Goal: Task Accomplishment & Management: Use online tool/utility

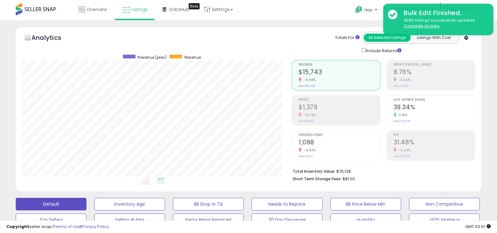
click at [26, 7] on span at bounding box center [36, 9] width 40 height 12
click at [39, 8] on span at bounding box center [36, 9] width 40 height 12
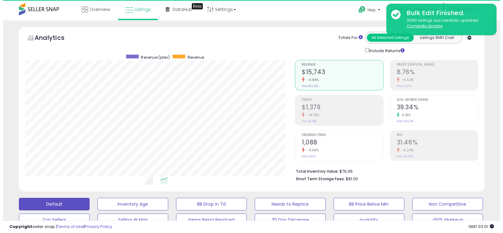
scroll to position [129, 270]
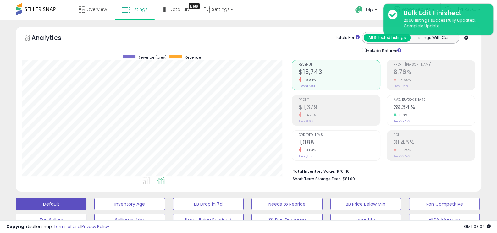
click at [417, 82] on div "-5.50%" at bounding box center [434, 80] width 81 height 6
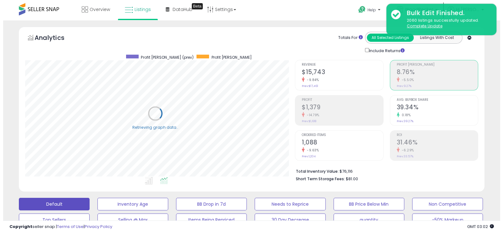
scroll to position [314528, 314387]
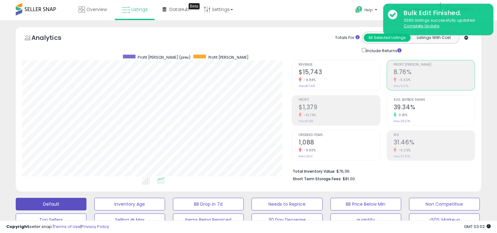
click at [414, 111] on h2 "39.34%" at bounding box center [434, 108] width 81 height 8
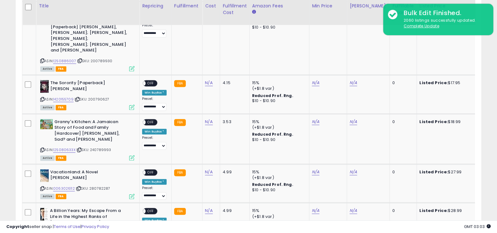
scroll to position [782, 0]
drag, startPoint x: 316, startPoint y: 132, endPoint x: 150, endPoint y: 128, distance: 165.6
click at [150, 170] on span "OFF" at bounding box center [151, 172] width 10 height 5
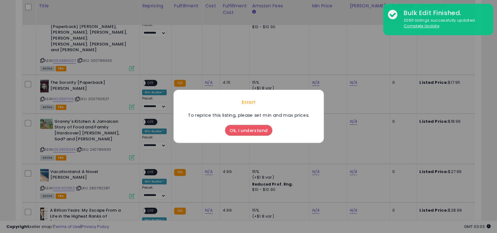
click at [249, 128] on button "Ok, I understand" at bounding box center [248, 131] width 47 height 11
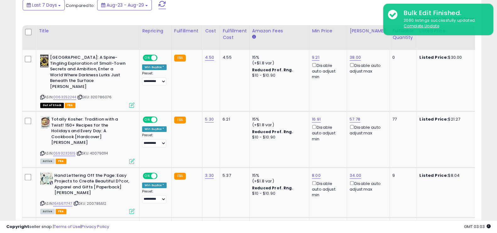
scroll to position [280, 0]
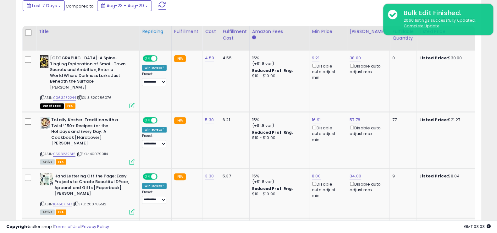
click at [159, 31] on div "Repricing" at bounding box center [155, 31] width 27 height 7
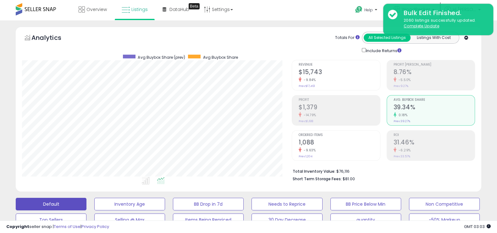
scroll to position [191, 0]
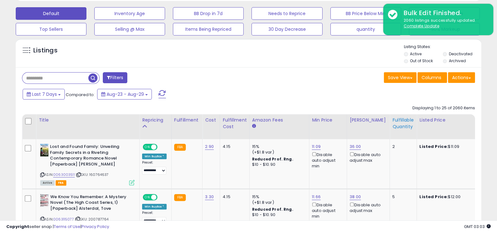
click at [397, 120] on div "Fulfillable Quantity" at bounding box center [404, 123] width 22 height 13
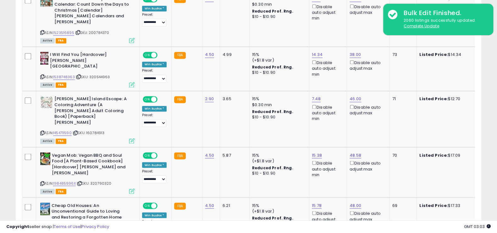
scroll to position [1407, 0]
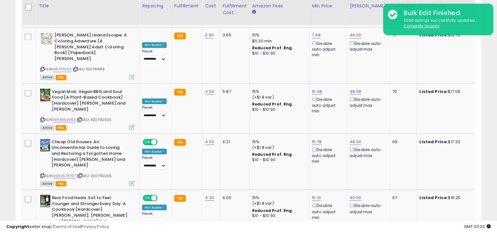
select select "**"
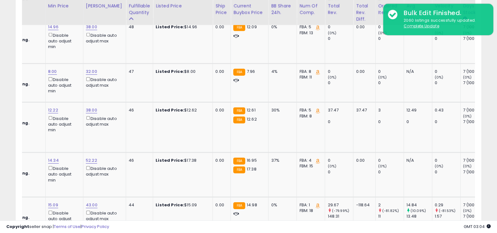
scroll to position [0, 0]
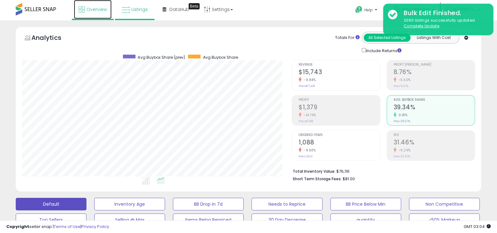
click at [89, 7] on span "Overview" at bounding box center [97, 9] width 20 height 6
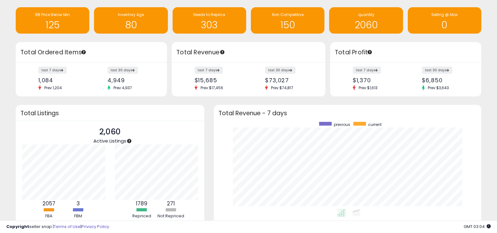
scroll to position [27, 0]
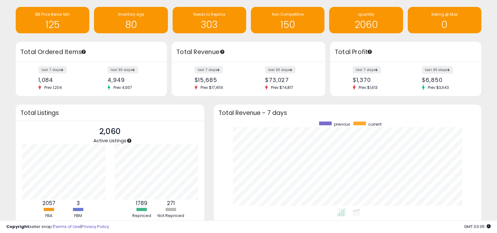
click at [442, 69] on label "last 30 days" at bounding box center [437, 70] width 31 height 8
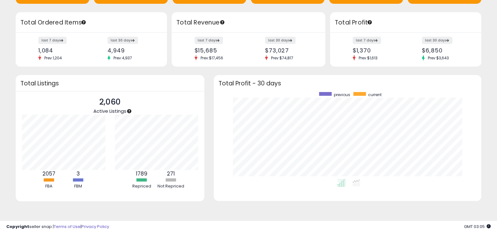
scroll to position [0, 0]
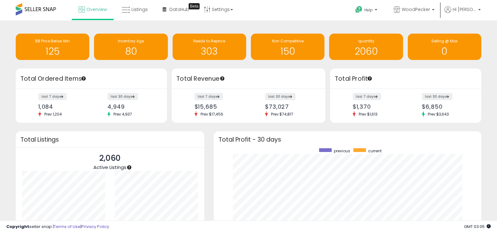
click at [42, 12] on span at bounding box center [36, 9] width 40 height 12
click at [139, 13] on link "Listings" at bounding box center [135, 9] width 36 height 19
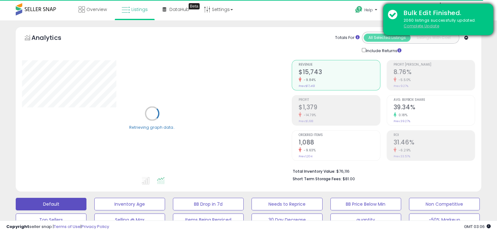
click at [430, 25] on u "Complete Update" at bounding box center [422, 25] width 36 height 5
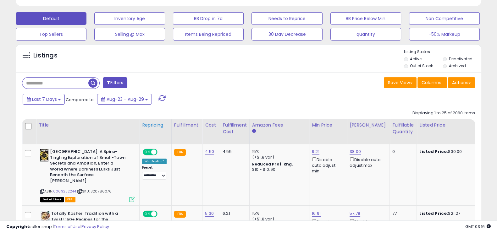
scroll to position [181, 0]
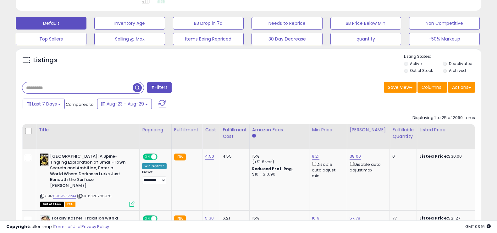
click at [52, 89] on input "text" at bounding box center [77, 87] width 110 height 11
paste input "*********"
click at [140, 87] on span "button" at bounding box center [137, 87] width 9 height 9
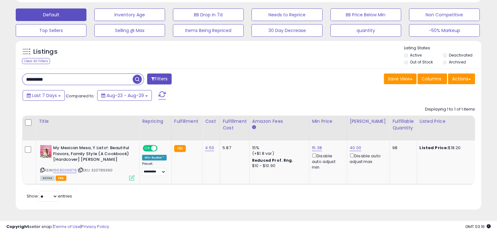
scroll to position [196, 0]
click at [227, 118] on div "Fulfillment Cost" at bounding box center [235, 124] width 24 height 13
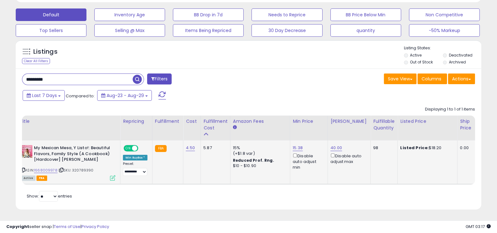
scroll to position [0, 0]
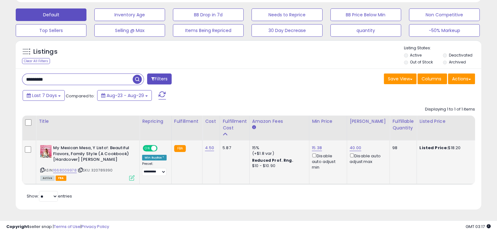
click at [225, 145] on div "5.87" at bounding box center [234, 148] width 22 height 6
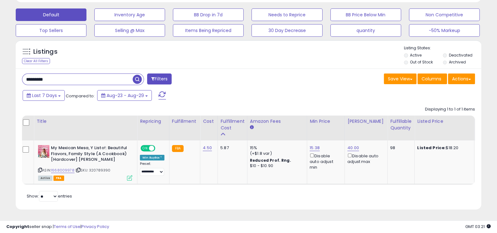
drag, startPoint x: 58, startPoint y: 73, endPoint x: 0, endPoint y: 68, distance: 58.5
click at [0, 68] on div "**********" at bounding box center [248, 32] width 497 height 403
paste input "*"
type input "**********"
click at [138, 75] on span "button" at bounding box center [137, 79] width 9 height 9
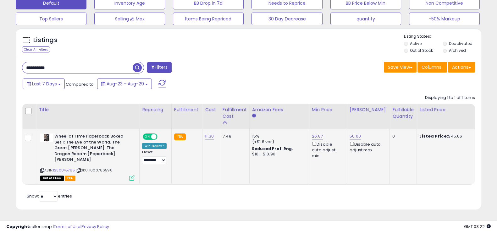
scroll to position [201, 0]
